Goal: Task Accomplishment & Management: Complete application form

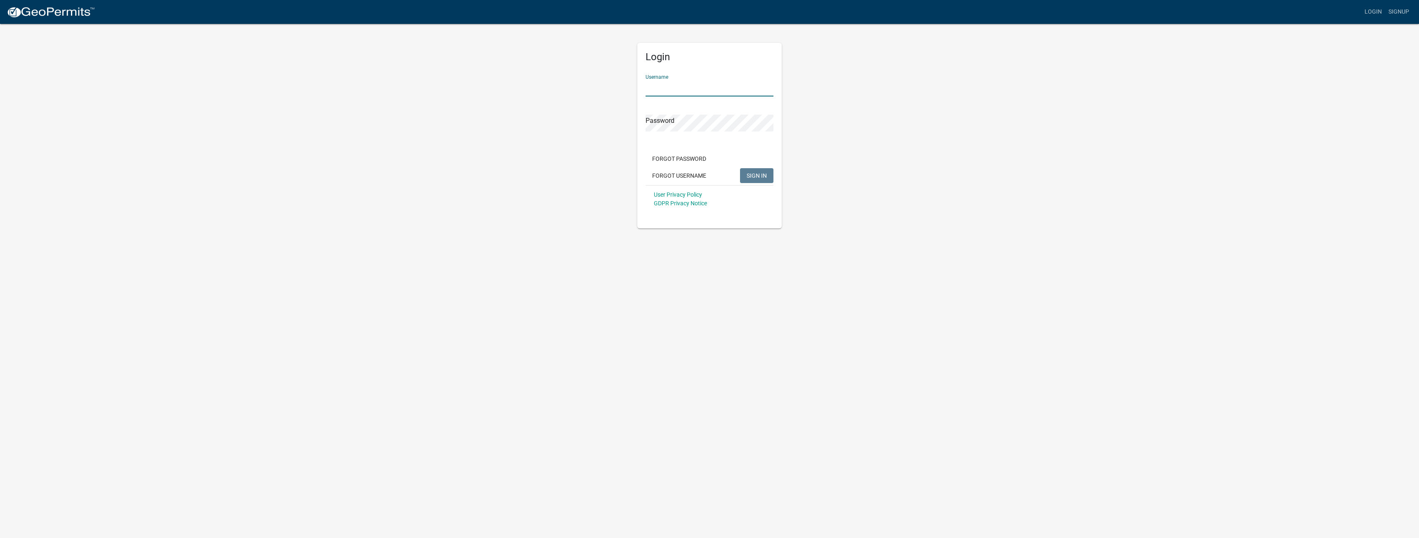
click at [686, 84] on input "Username" at bounding box center [710, 88] width 128 height 17
click at [657, 86] on input "Username" at bounding box center [710, 88] width 128 height 17
type input "jeffmartin"
